Goal: Information Seeking & Learning: Learn about a topic

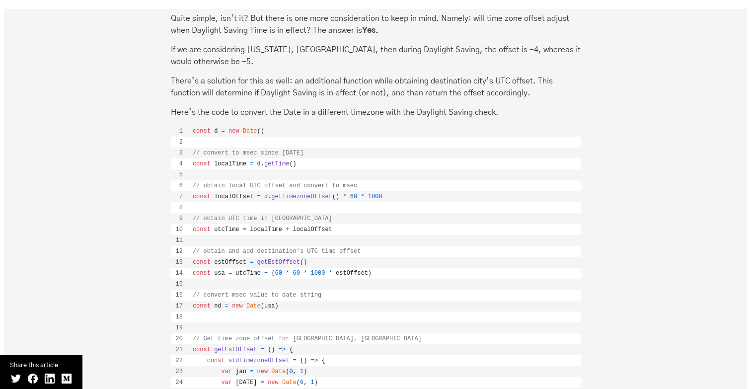
scroll to position [1701, 0]
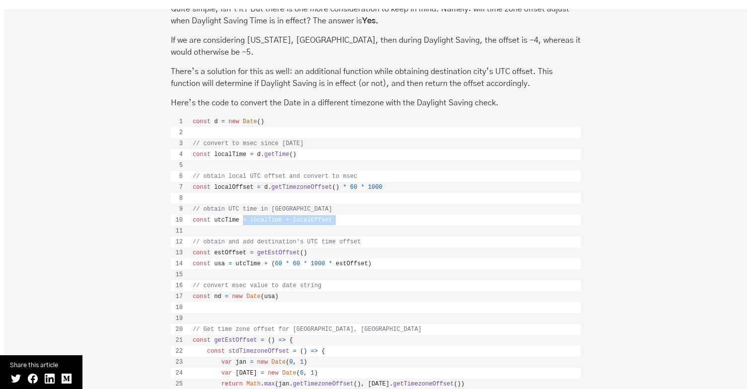
drag, startPoint x: 244, startPoint y: 222, endPoint x: 339, endPoint y: 229, distance: 95.1
click at [339, 229] on tbody "const d = new Date ( ) // convert to msec since [DATE] const localTime = d . ge…" at bounding box center [376, 329] width 410 height 426
click at [312, 201] on td "timezoneConvert.js content, created by pratikagashe on 10:07AM on May 04, 2020." at bounding box center [384, 198] width 393 height 11
click at [312, 224] on td "const utcTime = localTime + localOffset" at bounding box center [384, 220] width 393 height 11
click at [311, 220] on span "localOffset" at bounding box center [312, 219] width 39 height 7
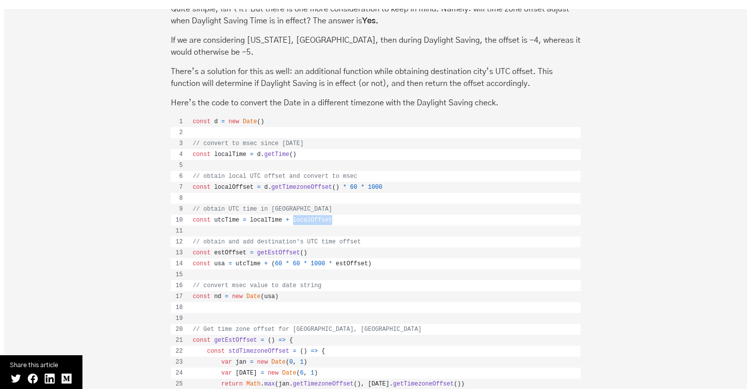
click at [311, 220] on span "localOffset" at bounding box center [312, 219] width 39 height 7
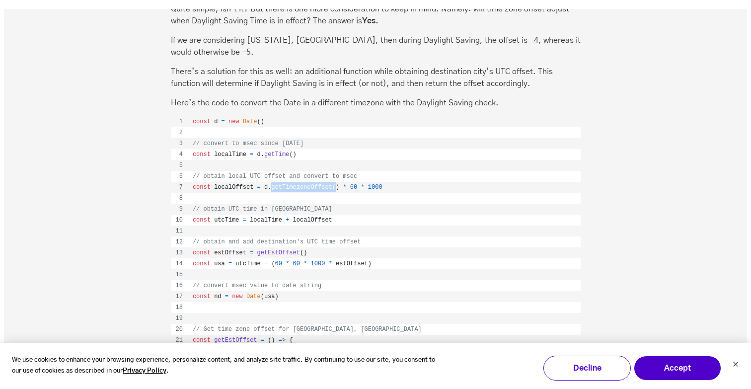
drag, startPoint x: 270, startPoint y: 190, endPoint x: 334, endPoint y: 190, distance: 64.1
click at [334, 190] on td "const localOffset = d . getTimezoneOffset ( ) * 60 * 1000" at bounding box center [384, 187] width 393 height 11
drag, startPoint x: 304, startPoint y: 156, endPoint x: 191, endPoint y: 155, distance: 113.2
click at [191, 155] on td "const localTime = d . getTime ( )" at bounding box center [384, 154] width 393 height 11
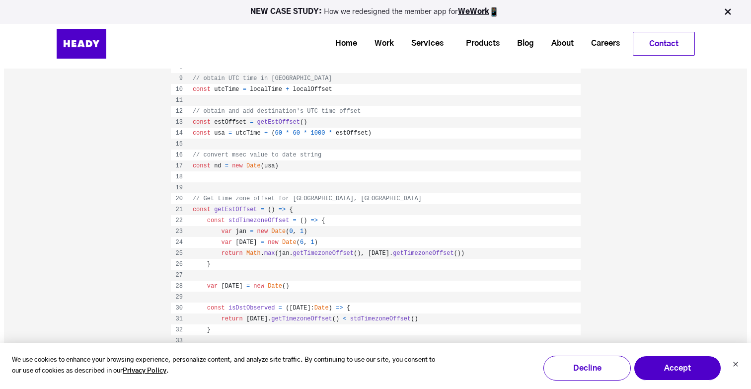
scroll to position [1830, 0]
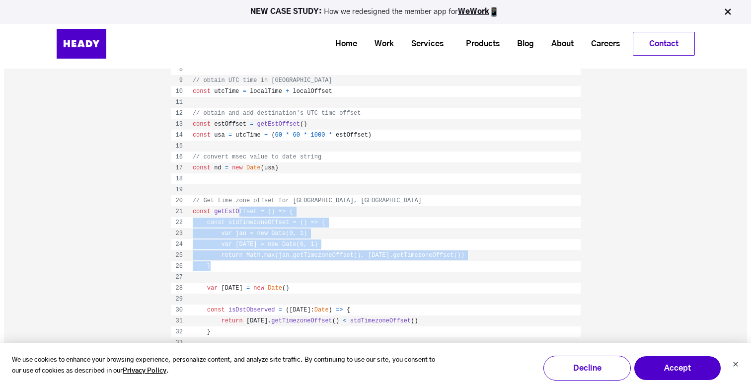
drag, startPoint x: 238, startPoint y: 215, endPoint x: 277, endPoint y: 265, distance: 63.7
click at [277, 265] on tbody "const d = new Date ( ) // convert to msec since [DATE] const localTime = d . ge…" at bounding box center [376, 201] width 410 height 426
